Goal: Task Accomplishment & Management: Complete application form

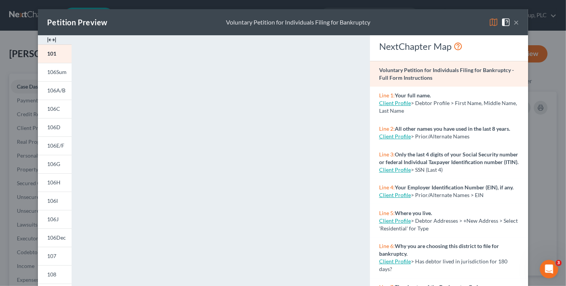
click at [514, 24] on button "×" at bounding box center [515, 22] width 5 height 9
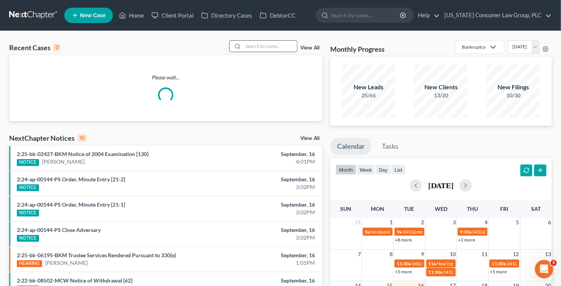
click at [278, 45] on input "search" at bounding box center [270, 46] width 54 height 11
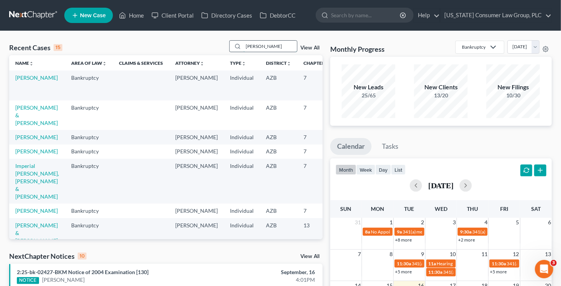
type input "wright"
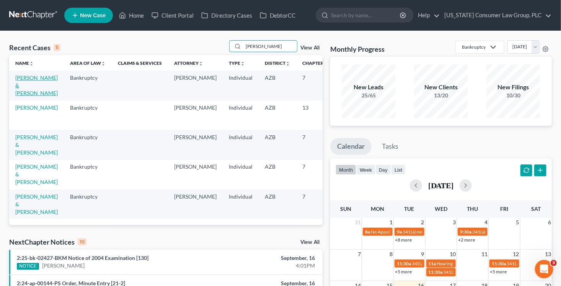
click at [23, 91] on link "Wright, George & Snodgrass, Dustin" at bounding box center [36, 85] width 42 height 22
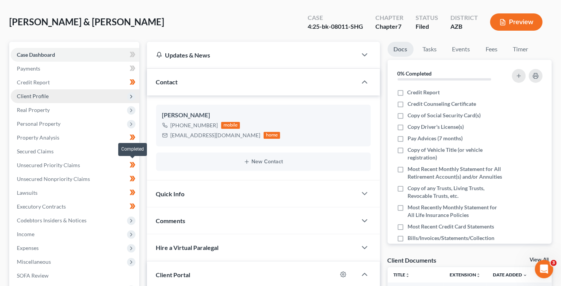
scroll to position [105, 0]
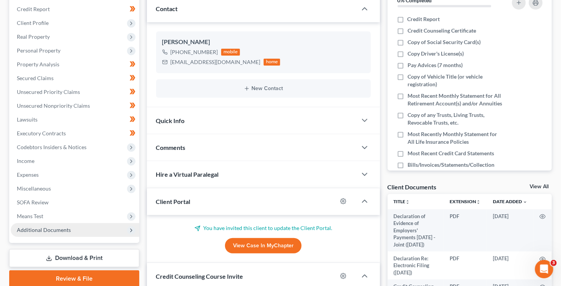
click at [43, 231] on span "Additional Documents" at bounding box center [44, 229] width 54 height 7
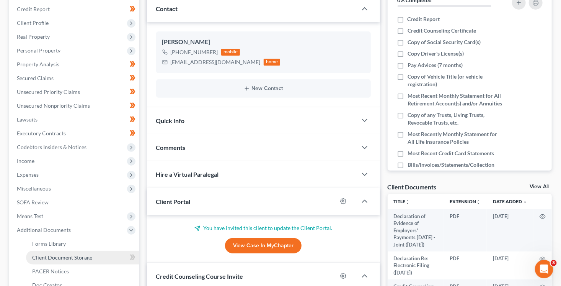
click at [62, 254] on span "Client Document Storage" at bounding box center [62, 257] width 60 height 7
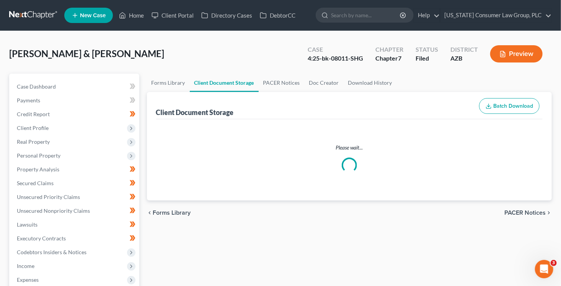
select select "14"
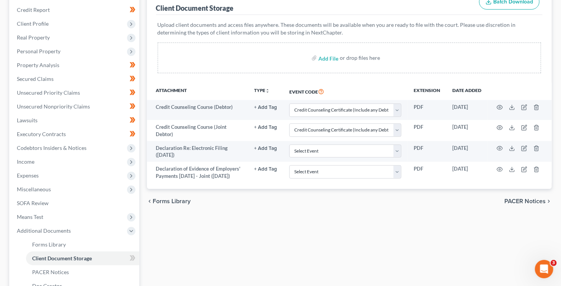
scroll to position [108, 0]
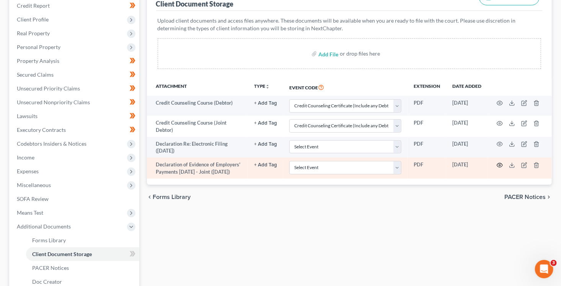
click at [498, 165] on icon "button" at bounding box center [500, 165] width 6 height 4
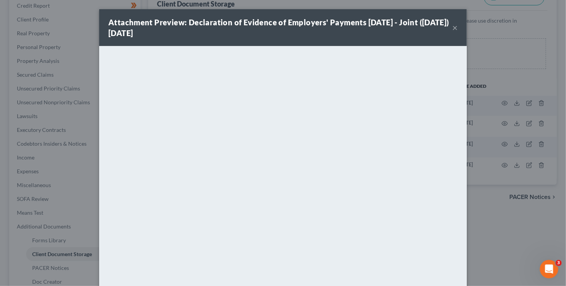
click at [452, 28] on button "×" at bounding box center [454, 27] width 5 height 9
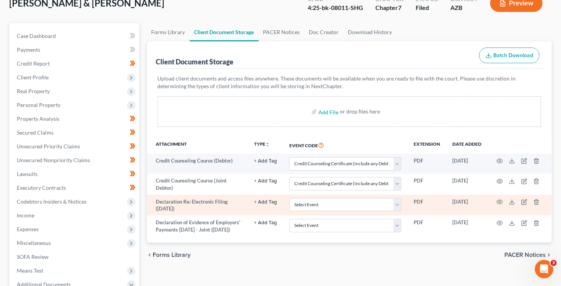
scroll to position [0, 0]
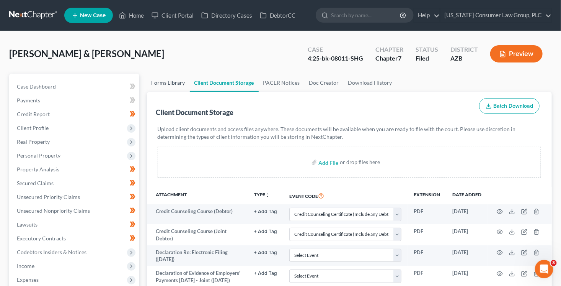
click at [170, 82] on link "Forms Library" at bounding box center [168, 82] width 43 height 18
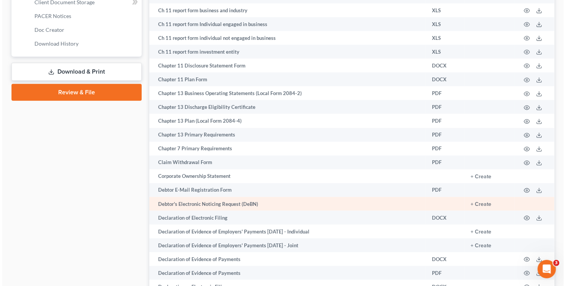
scroll to position [369, 0]
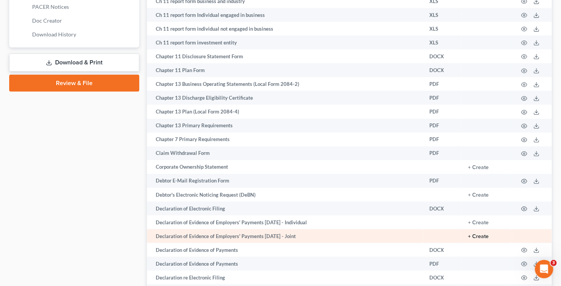
click at [474, 239] on button "+ Create" at bounding box center [478, 235] width 21 height 5
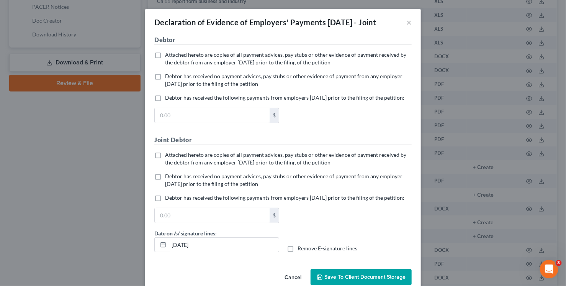
click at [220, 85] on span "Debtor has received no payment advices, pay stubs or other evidence of payment …" at bounding box center [283, 80] width 237 height 14
click at [173, 77] on input "Debtor has received no payment advices, pay stubs or other evidence of payment …" at bounding box center [170, 74] width 5 height 5
checkbox input "true"
click at [202, 187] on span "Debtor has received no payment advices, pay stubs or other evidence of payment …" at bounding box center [283, 180] width 237 height 14
click at [173, 177] on input "Debtor has received no payment advices, pay stubs or other evidence of payment …" at bounding box center [170, 174] width 5 height 5
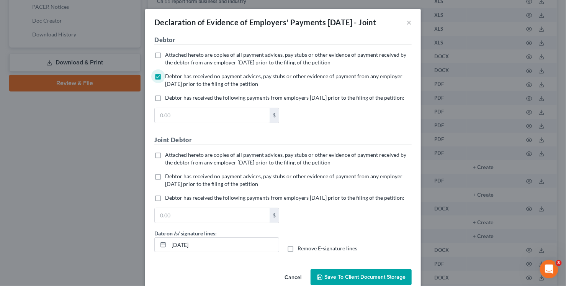
checkbox input "true"
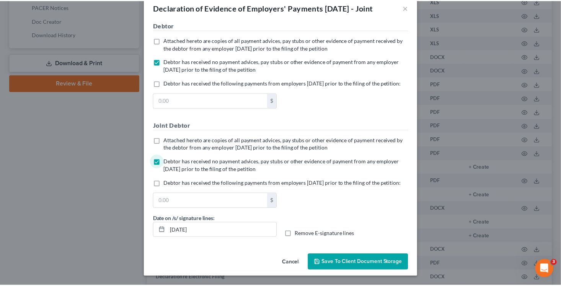
scroll to position [40, 0]
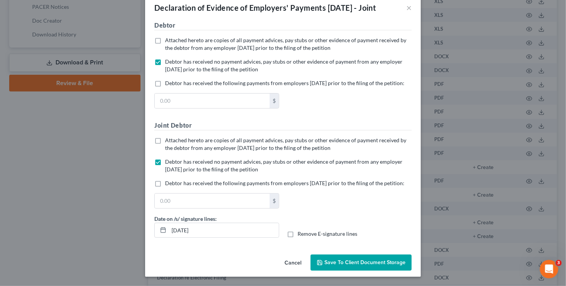
click at [370, 262] on span "Save to Client Document Storage" at bounding box center [364, 262] width 81 height 7
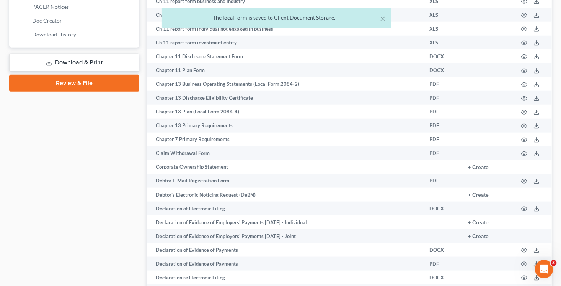
click at [103, 65] on link "Download & Print" at bounding box center [74, 63] width 130 height 18
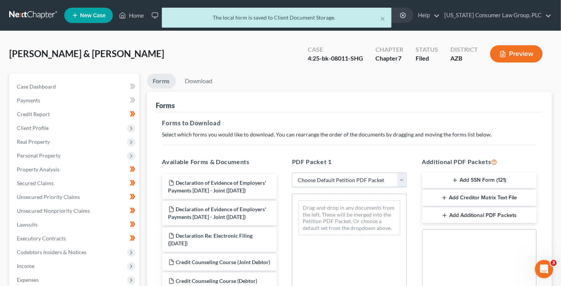
click at [350, 182] on select "Choose Default Petition PDF Packet Complete Bankruptcy Petition (all forms and …" at bounding box center [349, 179] width 115 height 15
select select "7"
click at [292, 172] on select "Choose Default Petition PDF Packet Complete Bankruptcy Petition (all forms and …" at bounding box center [349, 179] width 115 height 15
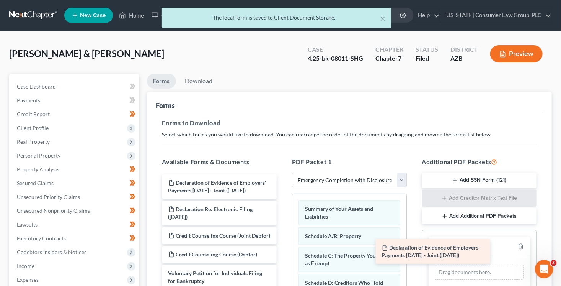
drag, startPoint x: 231, startPoint y: 191, endPoint x: 480, endPoint y: 260, distance: 258.6
click at [283, 261] on div "Declaration of Evidence of Employers' Payments Within 60 Days - Joint (09/16/20…" at bounding box center [219, 231] width 127 height 115
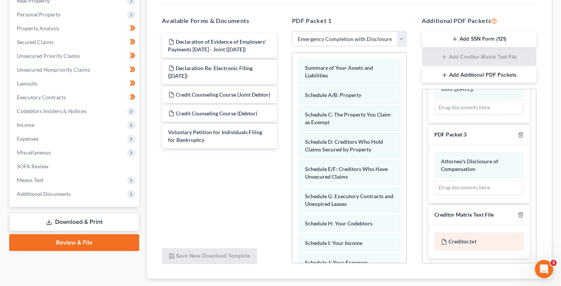
scroll to position [186, 0]
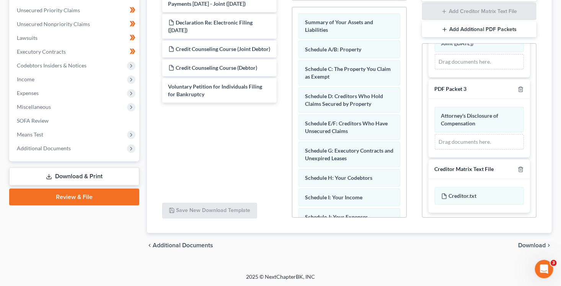
click at [538, 242] on span "Download" at bounding box center [532, 245] width 28 height 6
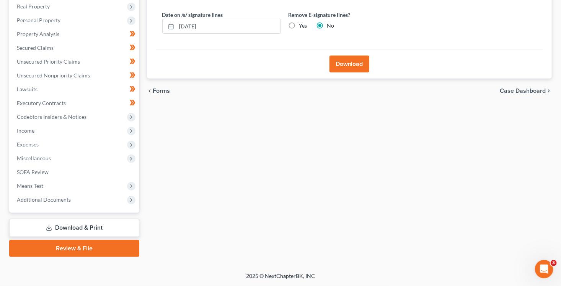
scroll to position [134, 0]
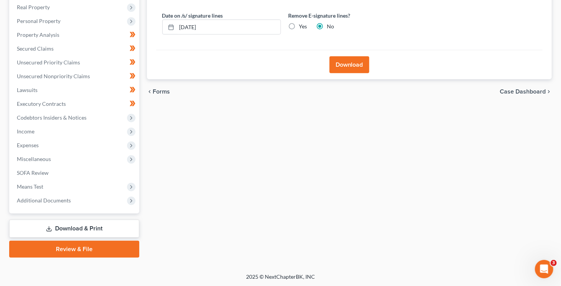
click at [341, 62] on button "Download" at bounding box center [350, 64] width 40 height 17
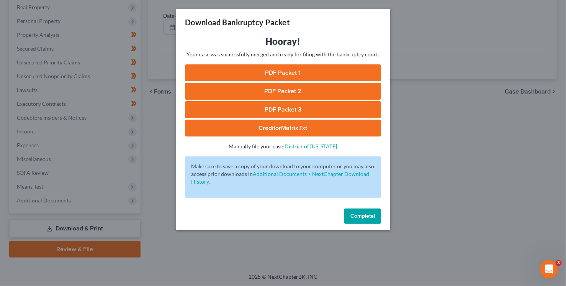
click at [308, 71] on link "PDF Packet 1" at bounding box center [283, 72] width 196 height 17
click at [302, 92] on link "PDF Packet 2" at bounding box center [283, 91] width 196 height 17
click at [281, 108] on link "PDF Packet 3" at bounding box center [283, 109] width 196 height 17
click at [317, 131] on link "CreditorMatrix.txt" at bounding box center [283, 127] width 196 height 17
click at [366, 221] on button "Complete!" at bounding box center [362, 215] width 37 height 15
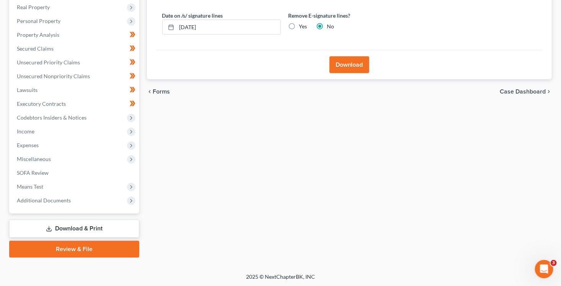
scroll to position [0, 0]
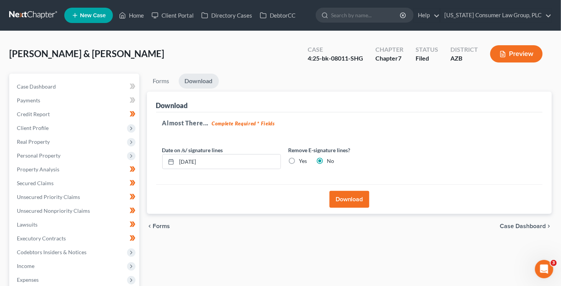
drag, startPoint x: 362, startPoint y: 70, endPoint x: 368, endPoint y: 65, distance: 7.4
click at [362, 70] on div "Wright, George & Snodgrass, Dustin Upgraded Case 4:25-bk-08011-SHG Chapter Chap…" at bounding box center [280, 56] width 543 height 33
drag, startPoint x: 362, startPoint y: 60, endPoint x: 310, endPoint y: 59, distance: 52.4
click at [310, 59] on div "Case 4:25-bk-08011-SHG" at bounding box center [336, 54] width 68 height 23
copy div "4:25-bk-08011-SHG"
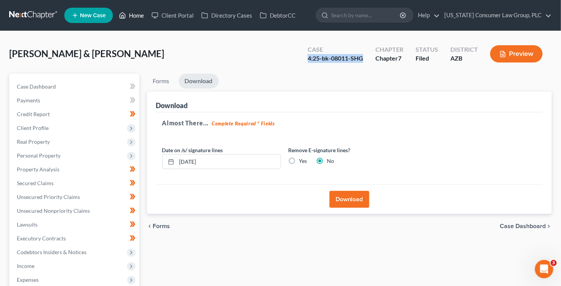
click at [125, 17] on icon at bounding box center [122, 15] width 7 height 9
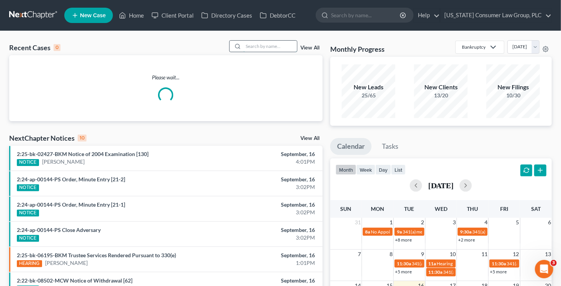
click at [263, 49] on input "search" at bounding box center [270, 46] width 54 height 11
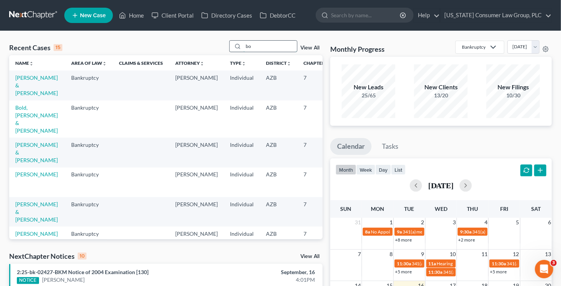
type input "b"
type input "donald"
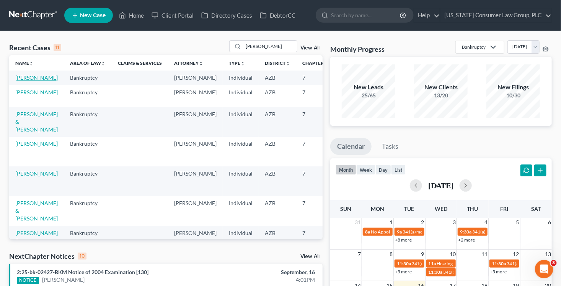
click at [24, 81] on link "[PERSON_NAME]" at bounding box center [36, 77] width 42 height 7
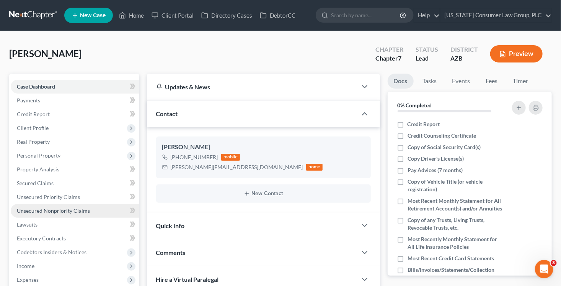
click at [52, 211] on span "Unsecured Nonpriority Claims" at bounding box center [53, 210] width 73 height 7
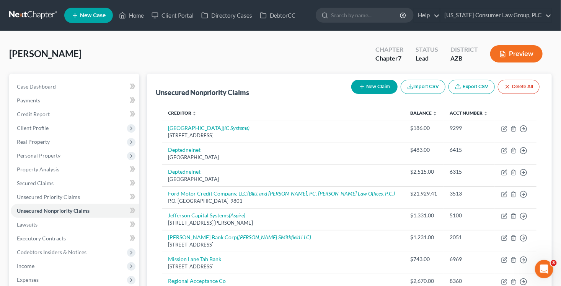
click at [371, 84] on button "New Claim" at bounding box center [374, 87] width 46 height 14
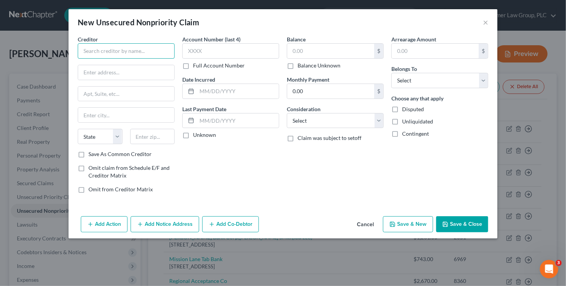
click at [137, 53] on input "text" at bounding box center [126, 50] width 97 height 15
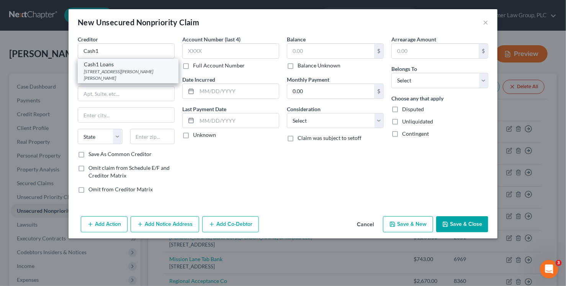
click at [154, 75] on div "725 E. Covey Lane, Suite 170, Phoenix, AZ 85024" at bounding box center [128, 74] width 88 height 13
type input "Cash1 Loans"
type input "725 E. Covey Lane, Suite 170"
type input "Phoenix"
select select "3"
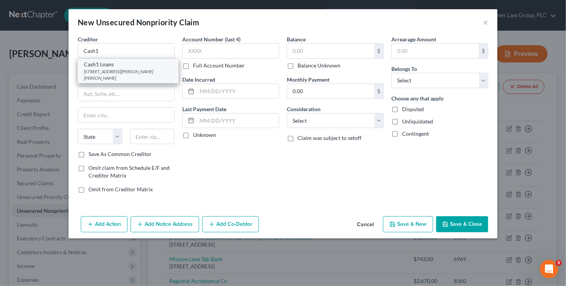
type input "85024"
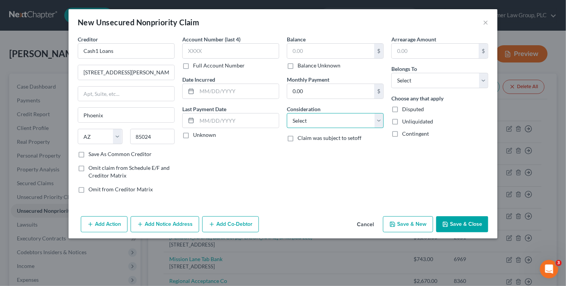
click at [328, 113] on select "Select Cable / Satellite Services Collection Agency Credit Card Debt Debt Couns…" at bounding box center [335, 120] width 97 height 15
select select "10"
click at [287, 113] on select "Select Cable / Satellite Services Collection Agency Credit Card Debt Debt Couns…" at bounding box center [335, 120] width 97 height 15
click at [425, 85] on select "Select Debtor 1 Only Debtor 2 Only Debtor 1 And Debtor 2 Only At Least One Of T…" at bounding box center [439, 80] width 97 height 15
select select "0"
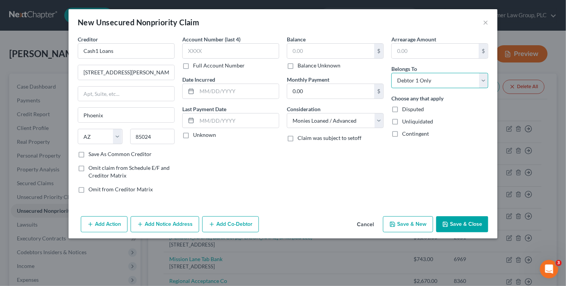
click at [391, 73] on select "Select Debtor 1 Only Debtor 2 Only Debtor 1 And Debtor 2 Only At Least One Of T…" at bounding box center [439, 80] width 97 height 15
click at [457, 223] on button "Save & Close" at bounding box center [462, 224] width 52 height 16
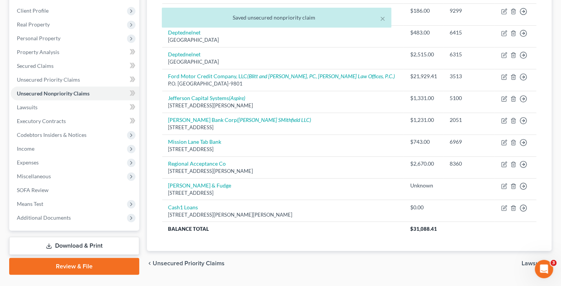
scroll to position [135, 0]
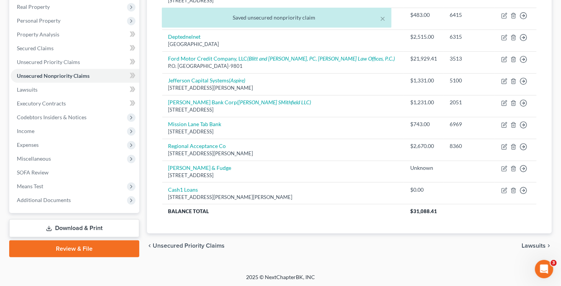
click at [58, 230] on link "Download & Print" at bounding box center [74, 228] width 130 height 18
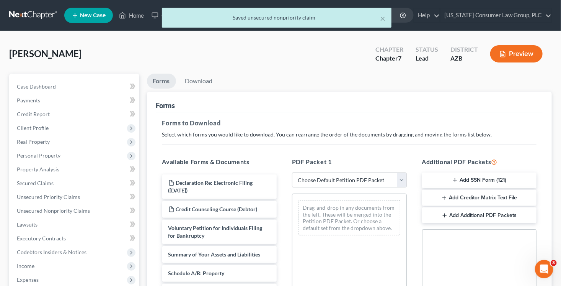
click at [338, 176] on select "Choose Default Petition PDF Packet Complete Bankruptcy Petition (all forms and …" at bounding box center [349, 179] width 115 height 15
select select "1"
click at [292, 172] on select "Choose Default Petition PDF Packet Complete Bankruptcy Petition (all forms and …" at bounding box center [349, 179] width 115 height 15
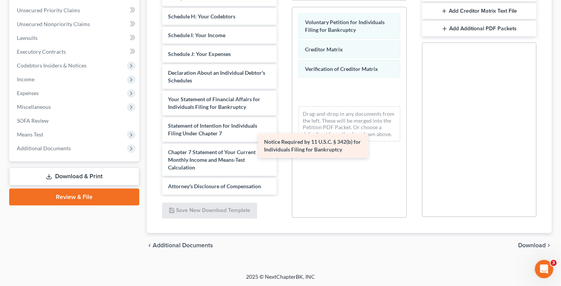
scroll to position [168, 0]
drag, startPoint x: 225, startPoint y: 158, endPoint x: 345, endPoint y: 132, distance: 122.6
click at [283, 134] on div "Notice Required by 11 U.S.C. § 342(b) for Individuals Filing for Bankruptcy Dec…" at bounding box center [219, 7] width 127 height 375
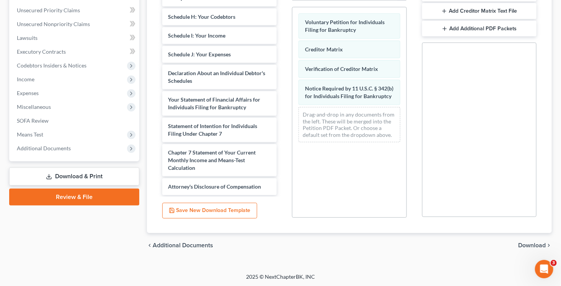
click at [520, 245] on span "Download" at bounding box center [532, 245] width 28 height 6
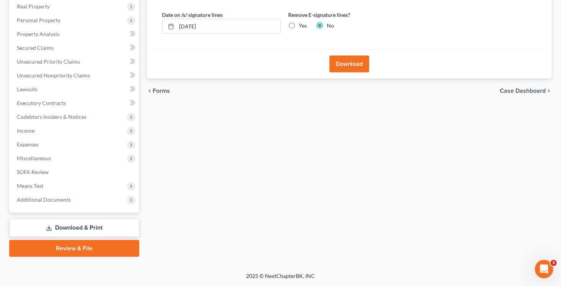
scroll to position [134, 0]
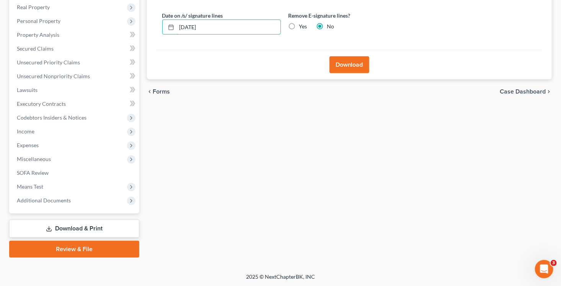
drag, startPoint x: 219, startPoint y: 25, endPoint x: 150, endPoint y: 16, distance: 69.2
click at [150, 16] on div "Download Almost There... Complete Required * Fields Date on /s/ signature lines…" at bounding box center [349, 18] width 405 height 122
click at [302, 23] on input "Yes" at bounding box center [304, 25] width 5 height 5
radio input "true"
radio input "false"
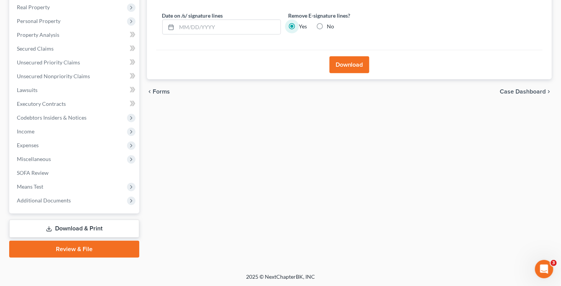
click at [340, 60] on button "Download" at bounding box center [350, 64] width 40 height 17
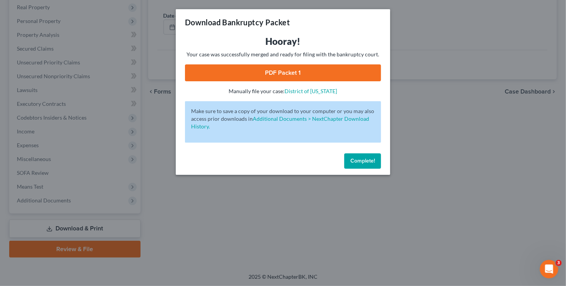
click at [345, 73] on link "PDF Packet 1" at bounding box center [283, 72] width 196 height 17
click at [367, 163] on span "Complete!" at bounding box center [362, 160] width 24 height 7
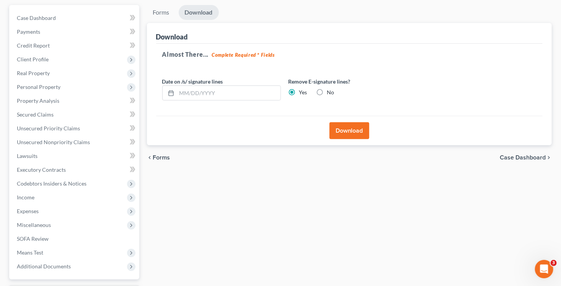
scroll to position [0, 0]
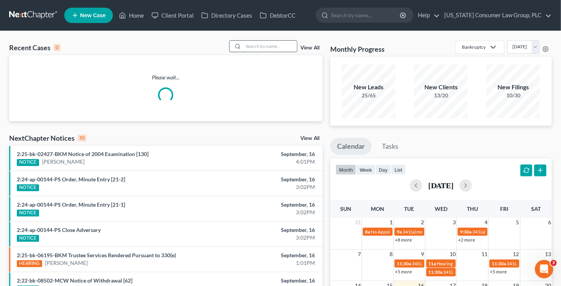
click at [259, 47] on input "search" at bounding box center [270, 46] width 54 height 11
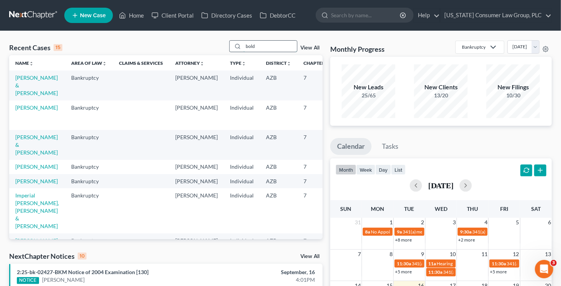
type input "bold"
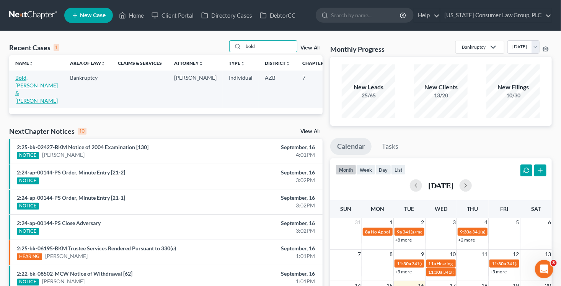
click at [28, 84] on link "Bold, Michael & Melodie" at bounding box center [36, 88] width 42 height 29
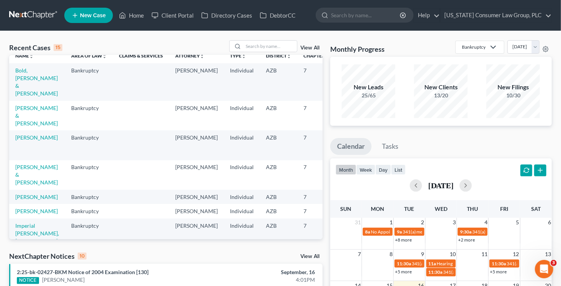
scroll to position [15, 0]
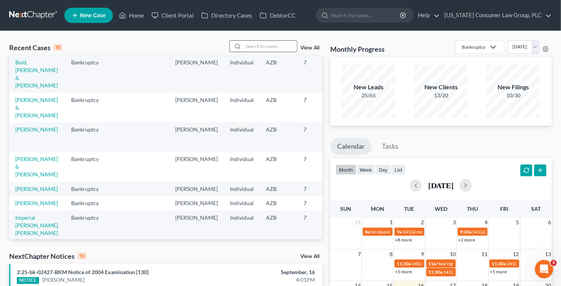
click at [269, 46] on input "search" at bounding box center [270, 46] width 54 height 11
type input "bogg"
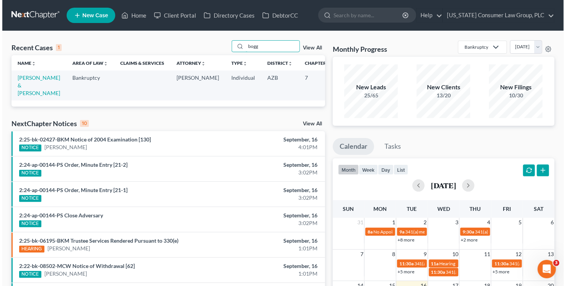
scroll to position [0, 0]
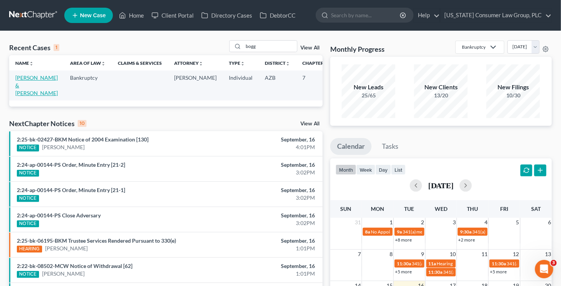
click at [26, 86] on link "[PERSON_NAME] & [PERSON_NAME]" at bounding box center [36, 85] width 42 height 22
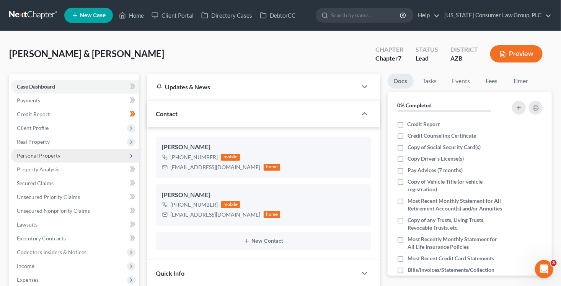
click at [48, 158] on span "Personal Property" at bounding box center [75, 156] width 129 height 14
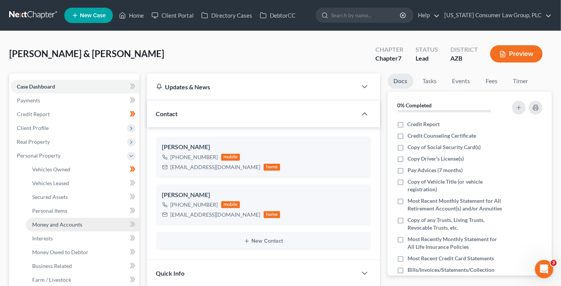
click at [68, 219] on link "Money and Accounts" at bounding box center [82, 224] width 113 height 14
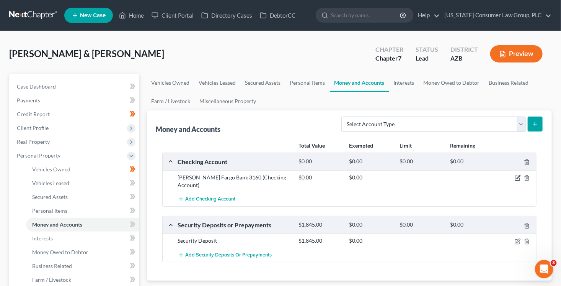
click at [517, 177] on icon "button" at bounding box center [518, 176] width 3 height 3
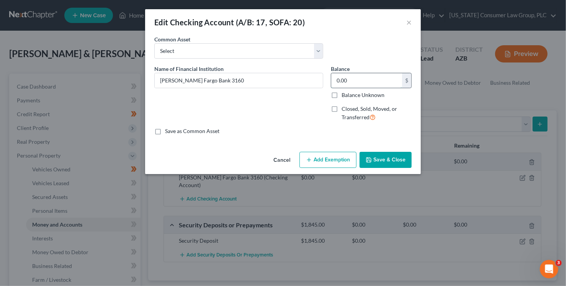
click at [358, 80] on input "0.00" at bounding box center [366, 80] width 71 height 15
type input "412.63"
click at [331, 161] on button "Add Exemption" at bounding box center [327, 160] width 57 height 16
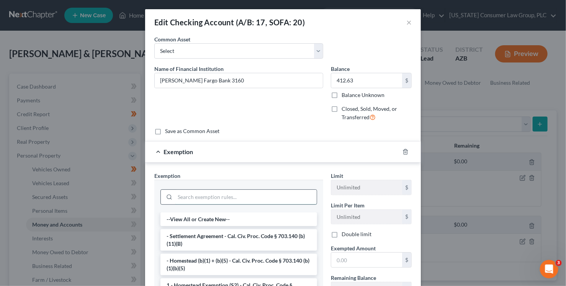
click at [222, 199] on input "search" at bounding box center [246, 196] width 142 height 15
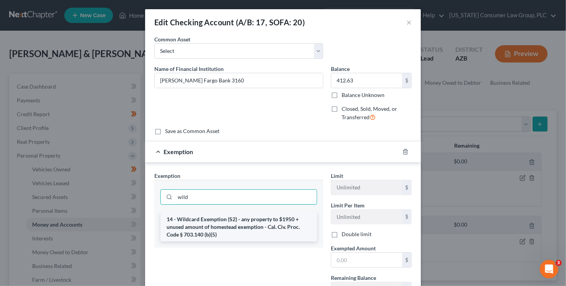
type input "wild"
click at [236, 217] on li "14 - Wildcard Exemption (S2) - any property to $1950 + unused amount of homeste…" at bounding box center [238, 226] width 157 height 29
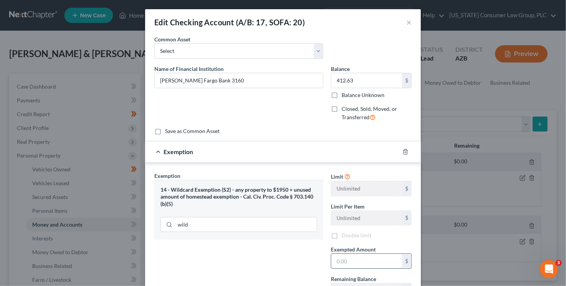
click at [357, 259] on input "text" at bounding box center [366, 260] width 71 height 15
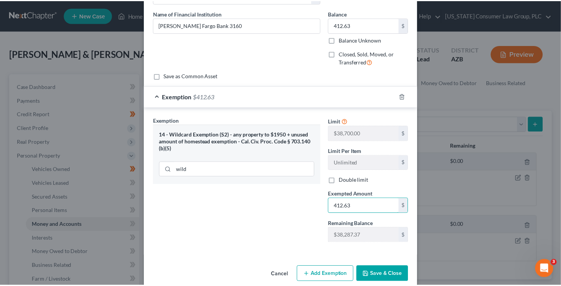
scroll to position [65, 0]
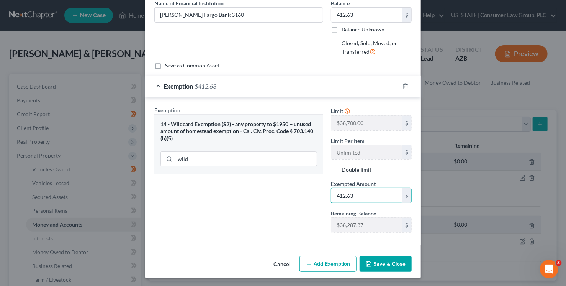
type input "412.63"
click at [383, 261] on button "Save & Close" at bounding box center [385, 264] width 52 height 16
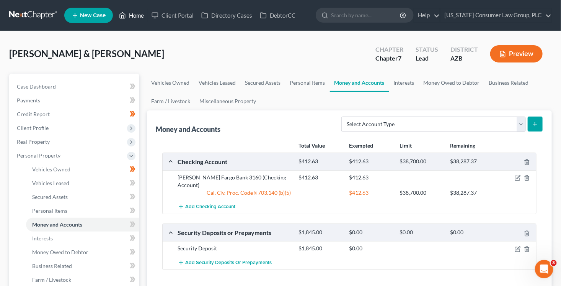
click at [141, 16] on link "Home" at bounding box center [131, 15] width 33 height 14
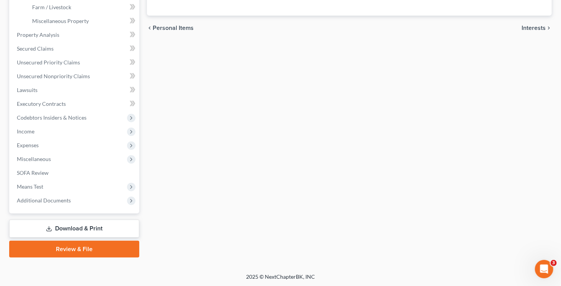
click at [92, 252] on link "Review & File" at bounding box center [74, 248] width 130 height 17
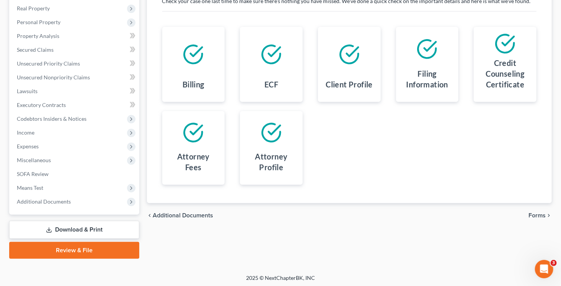
scroll to position [134, 0]
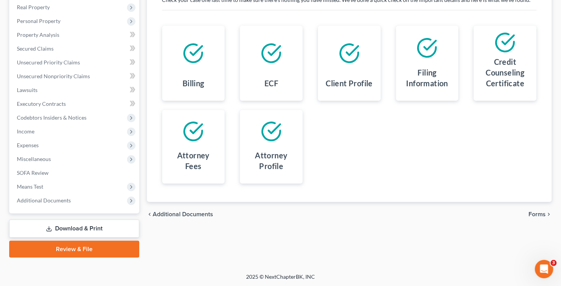
click at [543, 214] on span "Forms" at bounding box center [537, 214] width 17 height 6
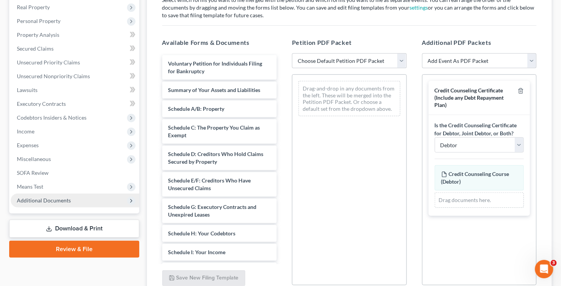
click at [65, 198] on span "Additional Documents" at bounding box center [44, 200] width 54 height 7
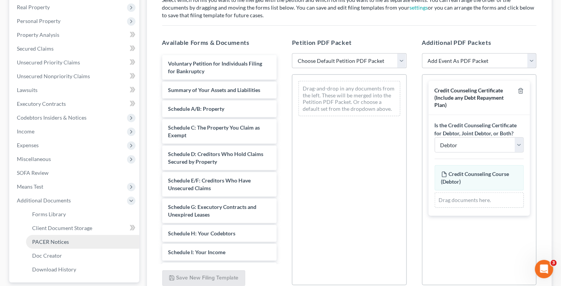
click at [74, 243] on link "PACER Notices" at bounding box center [82, 242] width 113 height 14
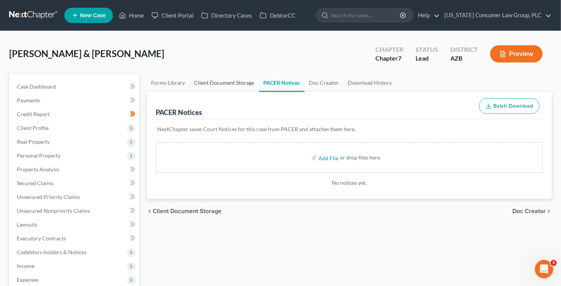
click at [214, 85] on link "Client Document Storage" at bounding box center [224, 82] width 69 height 18
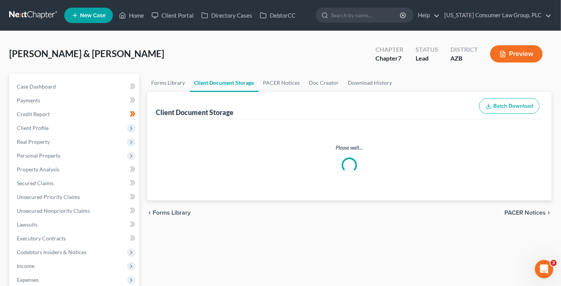
select select "14"
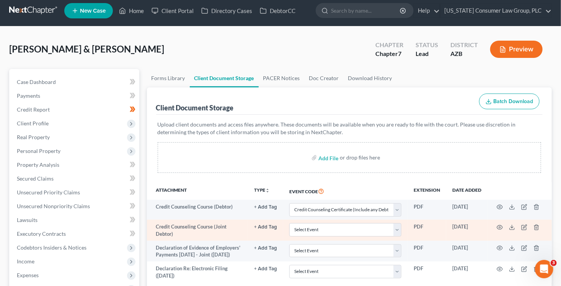
scroll to position [61, 0]
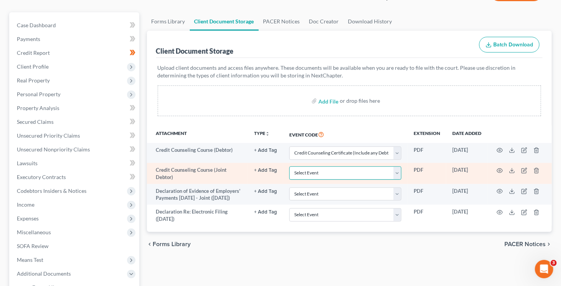
click at [360, 170] on select "Select Event AA Schedules and Statements (Formerly All Required) Amended Chapte…" at bounding box center [345, 172] width 112 height 13
select select "14"
click at [289, 166] on select "Select Event AA Schedules and Statements (Formerly All Required) Amended Chapte…" at bounding box center [345, 172] width 112 height 13
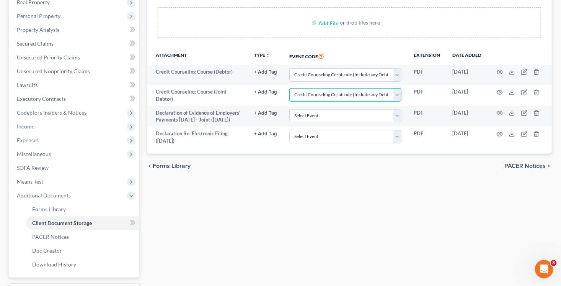
scroll to position [191, 0]
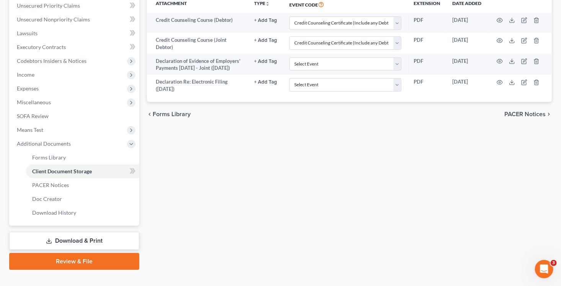
click at [91, 259] on link "Review & File" at bounding box center [74, 261] width 130 height 17
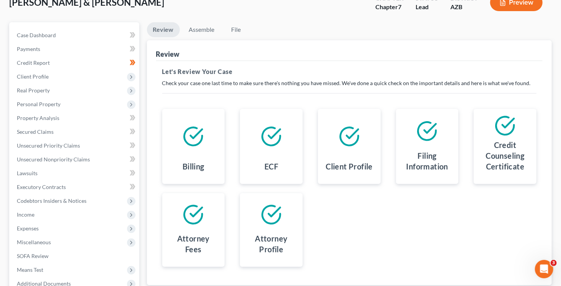
scroll to position [134, 0]
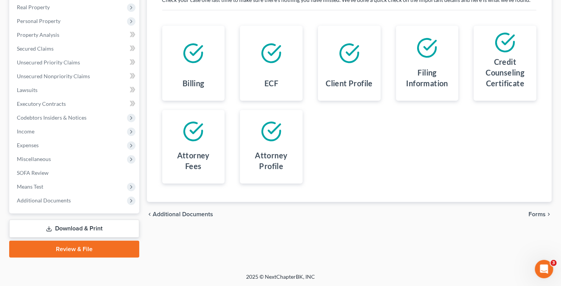
click at [537, 214] on span "Forms" at bounding box center [537, 214] width 17 height 6
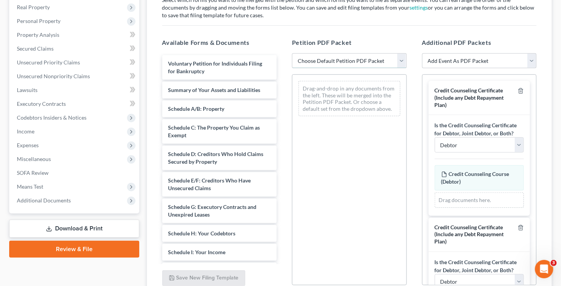
click at [331, 60] on select "Choose Default Petition PDF Packet Complete Bankruptcy Petition (all forms and …" at bounding box center [349, 60] width 115 height 15
select select "1"
click at [292, 53] on select "Choose Default Petition PDF Packet Complete Bankruptcy Petition (all forms and …" at bounding box center [349, 60] width 115 height 15
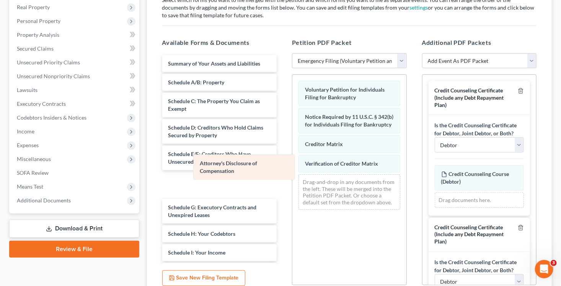
drag, startPoint x: 350, startPoint y: 189, endPoint x: 240, endPoint y: 169, distance: 111.6
click at [292, 169] on div "Attorney's Disclosure of Compensation Voluntary Petition for Individuals Filing…" at bounding box center [349, 145] width 114 height 141
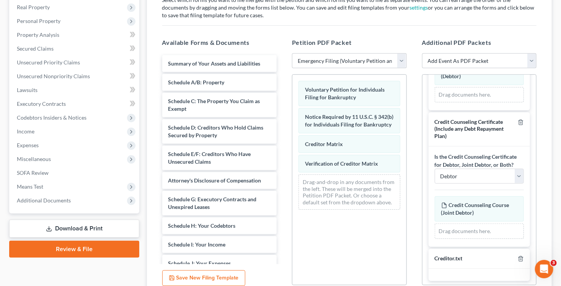
scroll to position [106, 0]
click at [471, 179] on select "Debtor Joint Debtor Debtor and Joint Debtor" at bounding box center [480, 175] width 90 height 15
select select "1"
click at [435, 168] on select "Debtor Joint Debtor Debtor and Joint Debtor" at bounding box center [480, 175] width 90 height 15
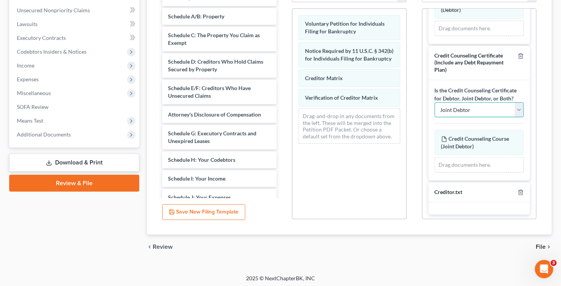
scroll to position [202, 0]
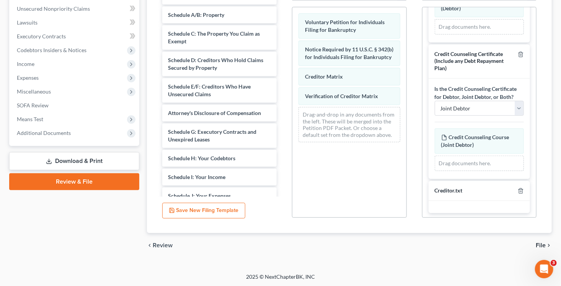
click at [542, 245] on span "File" at bounding box center [541, 245] width 10 height 6
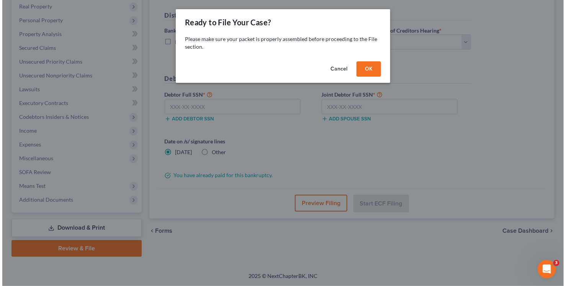
scroll to position [134, 0]
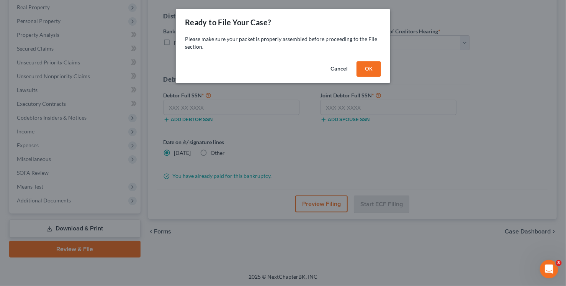
click at [375, 70] on button "OK" at bounding box center [368, 68] width 24 height 15
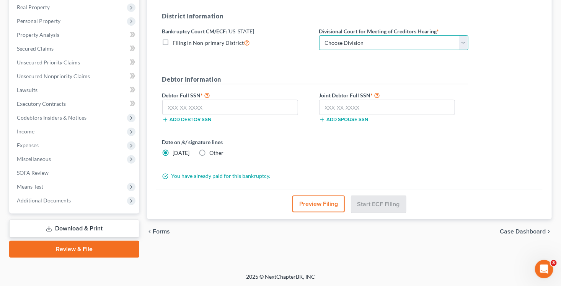
click at [382, 41] on select "Choose Division Phoenix Tucson Yuma Prescott" at bounding box center [393, 42] width 149 height 15
click at [361, 42] on select "Choose Division Phoenix Tucson Yuma Prescott" at bounding box center [393, 42] width 149 height 15
select select "1"
click at [319, 35] on select "Choose Division Phoenix Tucson Yuma Prescott" at bounding box center [393, 42] width 149 height 15
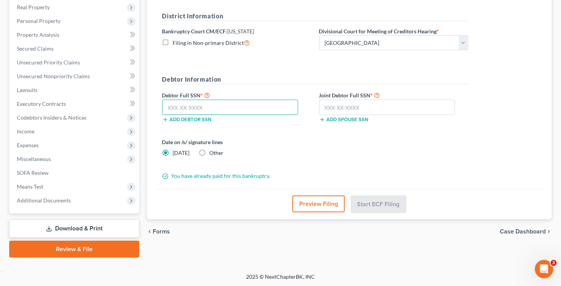
click at [271, 103] on input "text" at bounding box center [230, 107] width 136 height 15
type input "603-07-4906"
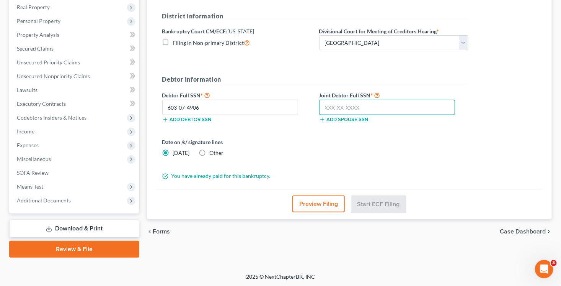
click at [326, 108] on input "text" at bounding box center [387, 107] width 136 height 15
type input "470-11-6246"
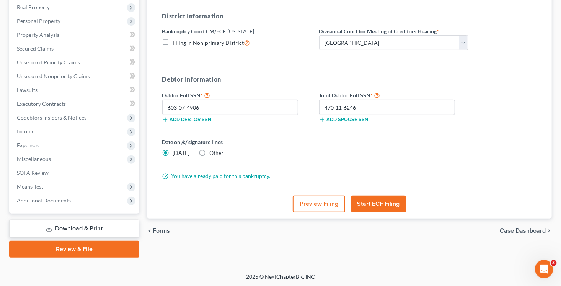
click at [251, 143] on label "Date on /s/ signature lines" at bounding box center [236, 142] width 149 height 8
click at [329, 198] on button "Preview Filing" at bounding box center [319, 203] width 52 height 17
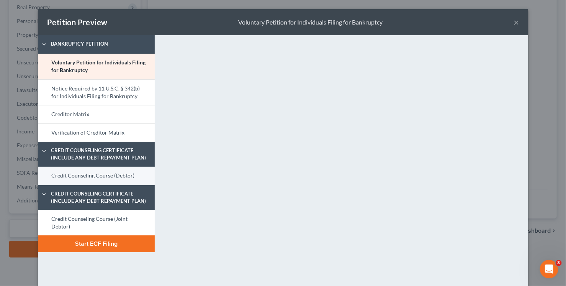
click at [130, 174] on link "Credit Counseling Course (Debtor)" at bounding box center [96, 175] width 117 height 18
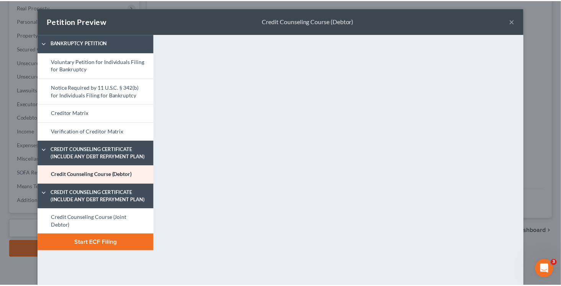
scroll to position [0, 0]
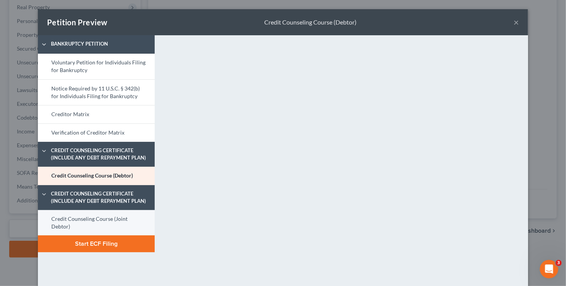
click at [121, 224] on link "Credit Counseling Course (Joint Debtor)" at bounding box center [96, 223] width 117 height 26
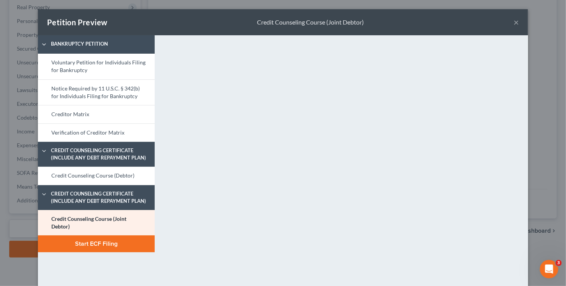
click at [136, 246] on button "Start ECF Filing" at bounding box center [96, 243] width 117 height 17
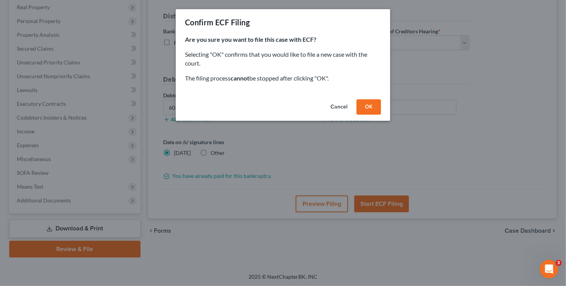
click at [335, 108] on button "Cancel" at bounding box center [338, 106] width 29 height 15
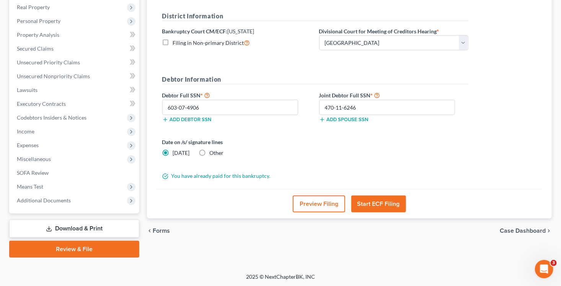
click at [380, 204] on button "Start ECF Filing" at bounding box center [378, 203] width 55 height 17
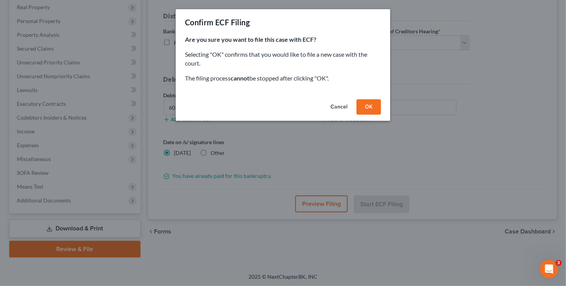
click at [372, 107] on button "OK" at bounding box center [368, 106] width 24 height 15
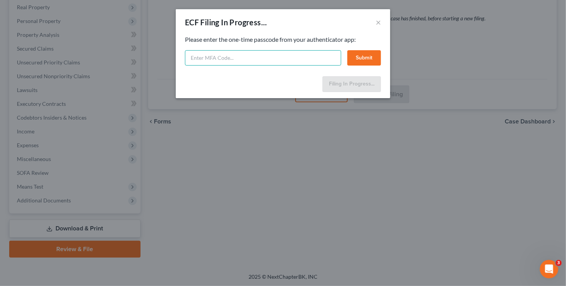
click at [279, 54] on input "text" at bounding box center [263, 57] width 156 height 15
type input "157008"
click at [377, 59] on button "Submit" at bounding box center [364, 57] width 34 height 15
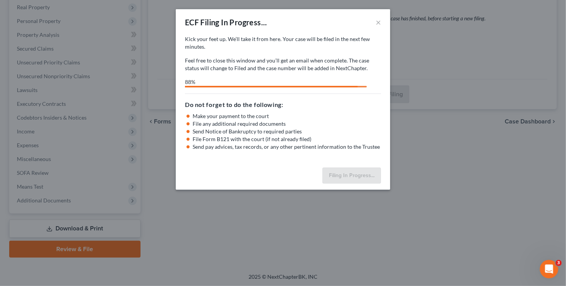
select select "1"
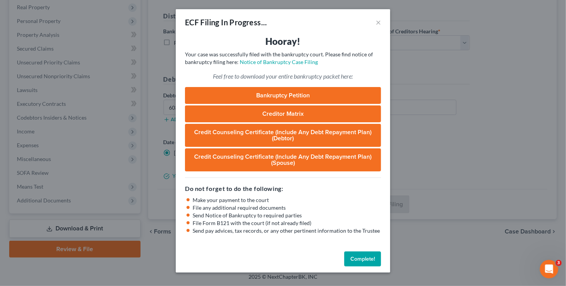
click at [372, 258] on button "Complete!" at bounding box center [362, 258] width 37 height 15
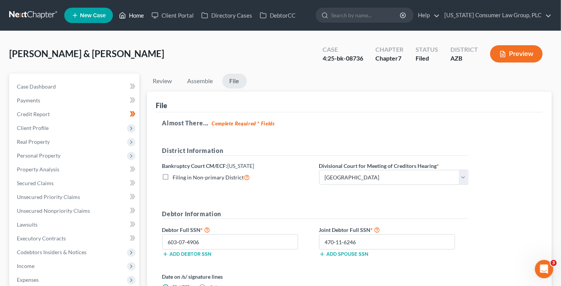
click at [135, 16] on link "Home" at bounding box center [131, 15] width 33 height 14
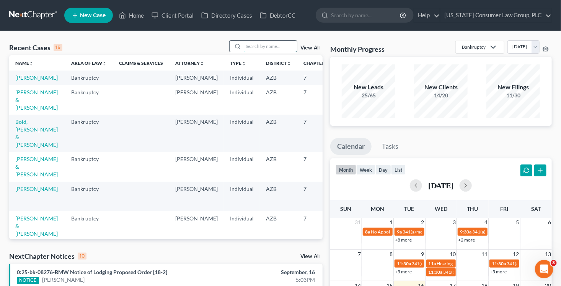
click at [255, 44] on input "search" at bounding box center [270, 46] width 54 height 11
type input "farnsworth"
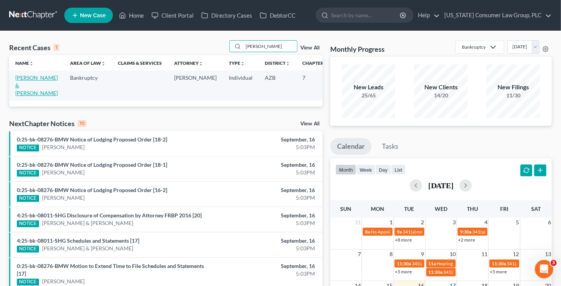
click at [21, 91] on link "Farnsworth, Christopher & Marieta" at bounding box center [36, 85] width 42 height 22
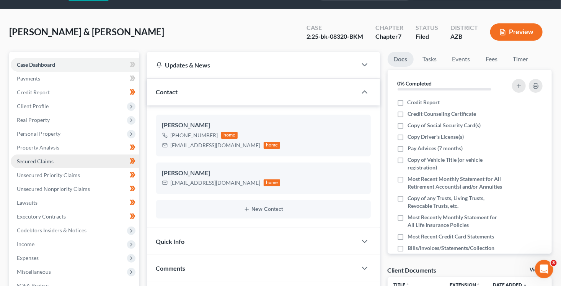
scroll to position [24, 0]
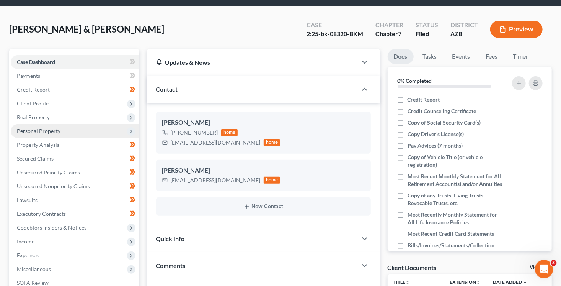
click at [50, 131] on span "Personal Property" at bounding box center [39, 130] width 44 height 7
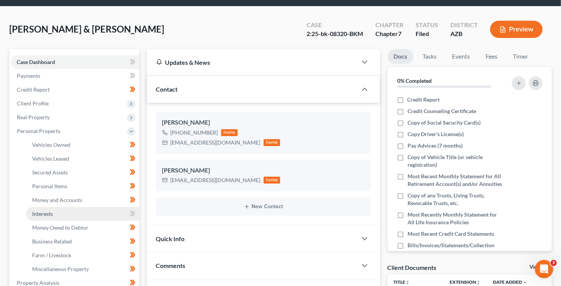
click at [80, 208] on link "Interests" at bounding box center [82, 214] width 113 height 14
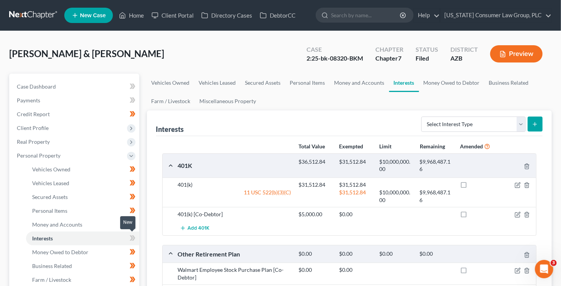
click at [132, 236] on icon at bounding box center [133, 238] width 6 height 10
click at [516, 212] on icon "button" at bounding box center [518, 214] width 6 height 6
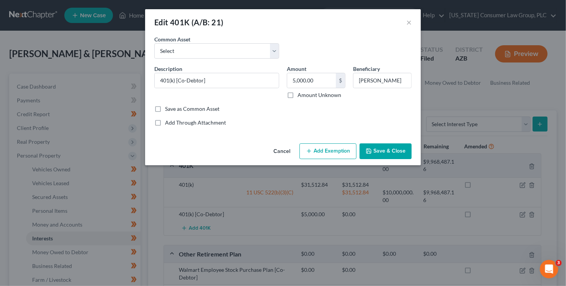
click at [301, 95] on label "Amount Unknown" at bounding box center [319, 95] width 44 height 8
click at [301, 95] on input "Amount Unknown" at bounding box center [302, 93] width 5 height 5
checkbox input "true"
click at [344, 149] on button "Add Exemption" at bounding box center [327, 151] width 57 height 16
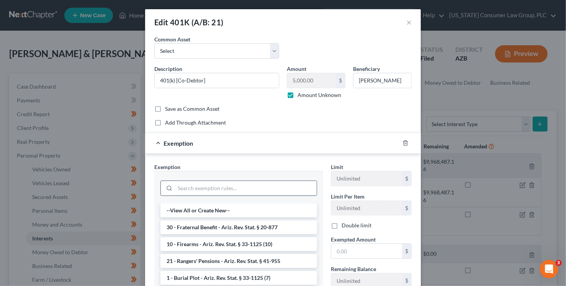
click at [227, 188] on input "search" at bounding box center [246, 188] width 142 height 15
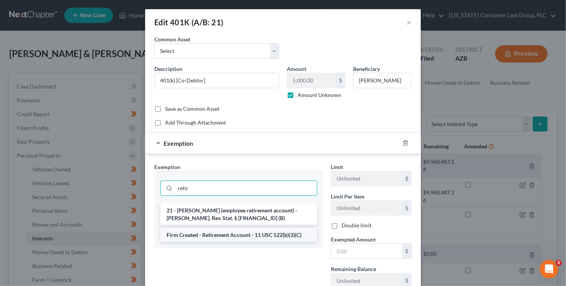
type input "retir"
click at [239, 232] on li "Firm Created - Retirement Account - 11 USC 522(b)(3)(C)" at bounding box center [238, 235] width 157 height 14
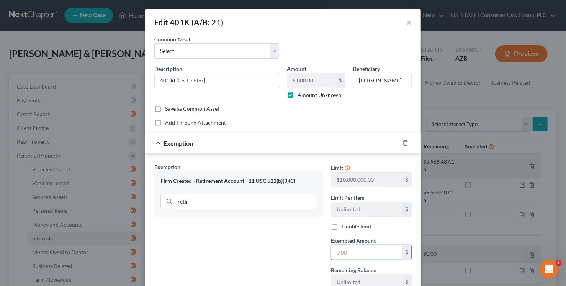
click at [342, 254] on input "text" at bounding box center [366, 252] width 71 height 15
click at [277, 241] on div "Exemption Set must be selected for CA. Exemption * Firm Created - Retirement Ac…" at bounding box center [238, 229] width 176 height 132
click at [358, 252] on input "text" at bounding box center [366, 252] width 71 height 15
type input "0"
click at [292, 242] on div "Exemption Set must be selected for CA. Exemption * Firm Created - Retirement Ac…" at bounding box center [238, 229] width 176 height 132
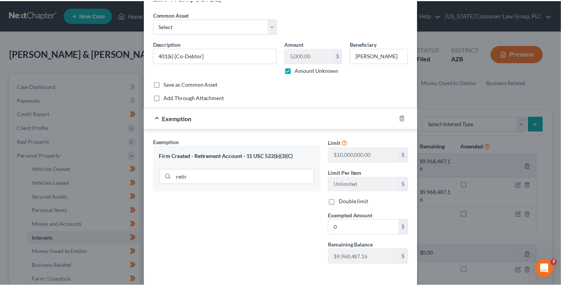
scroll to position [57, 0]
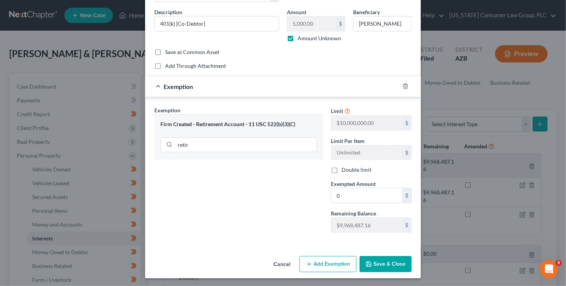
click at [392, 265] on button "Save & Close" at bounding box center [385, 264] width 52 height 16
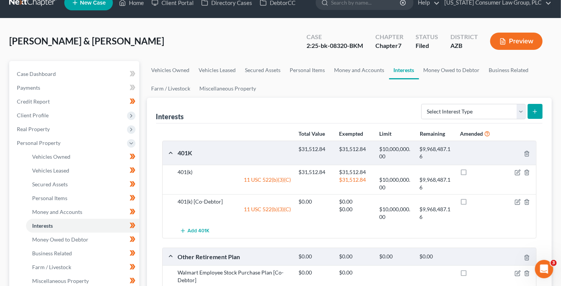
scroll to position [92, 0]
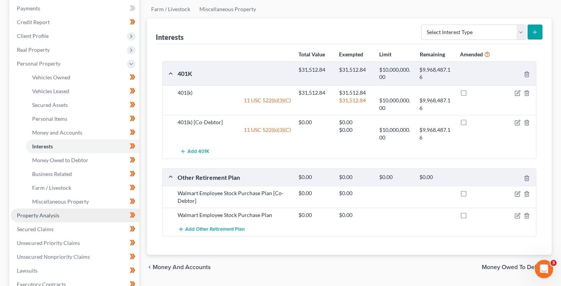
click at [51, 217] on span "Property Analysis" at bounding box center [38, 215] width 42 height 7
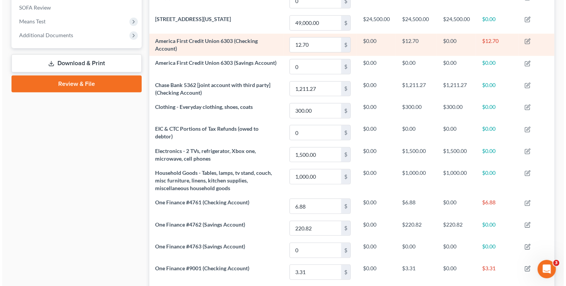
scroll to position [95, 0]
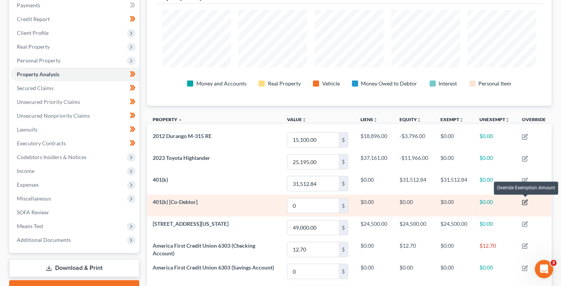
click at [527, 201] on icon "button" at bounding box center [524, 202] width 5 height 5
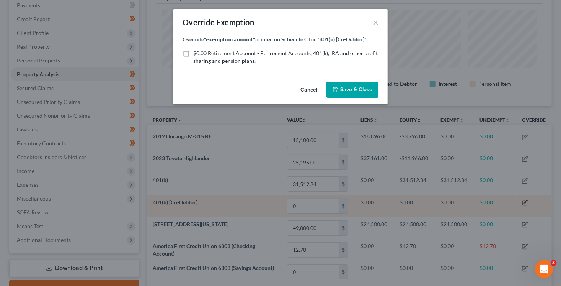
scroll to position [127, 409]
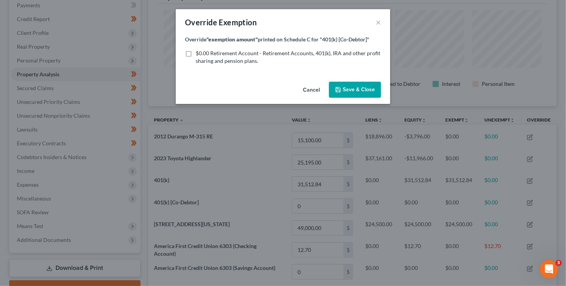
click at [248, 56] on label "$0.00 Retirement Account - Retirement Accounts, 401(k), IRA and other profit sh…" at bounding box center [288, 56] width 185 height 15
click at [204, 54] on input "$0.00 Retirement Account - Retirement Accounts, 401(k), IRA and other profit sh…" at bounding box center [201, 51] width 5 height 5
checkbox input "true"
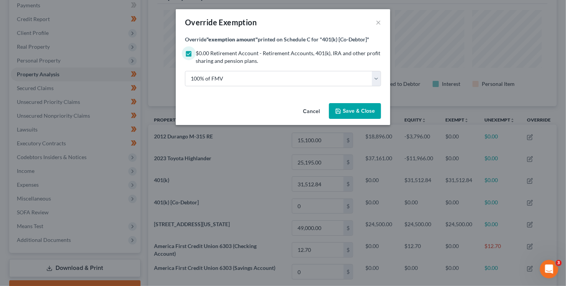
click at [360, 113] on span "Save & Close" at bounding box center [359, 111] width 32 height 7
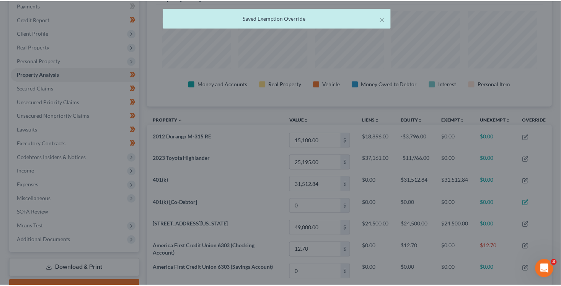
scroll to position [127, 405]
